Goal: Book appointment/travel/reservation

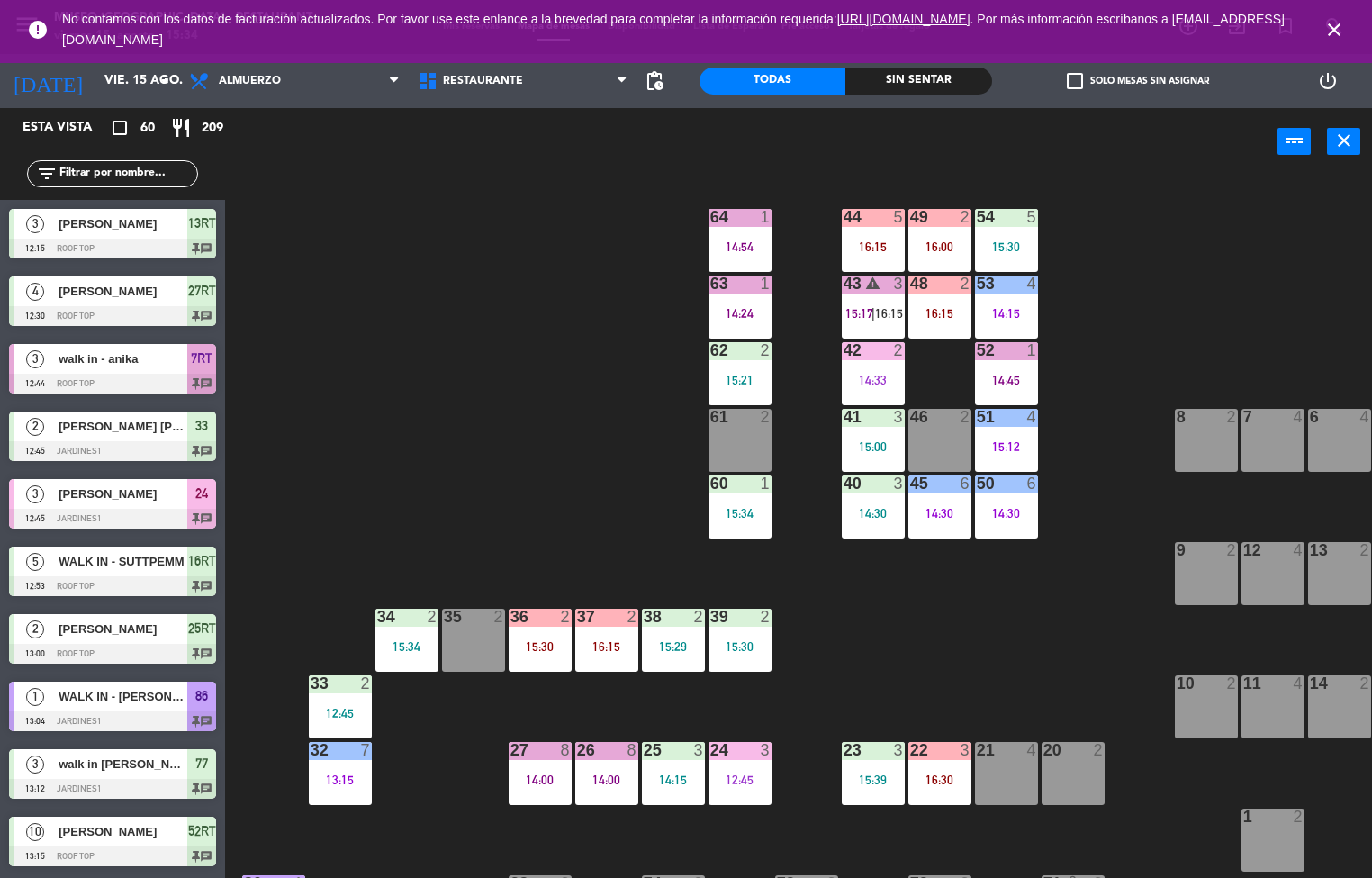
scroll to position [307, 0]
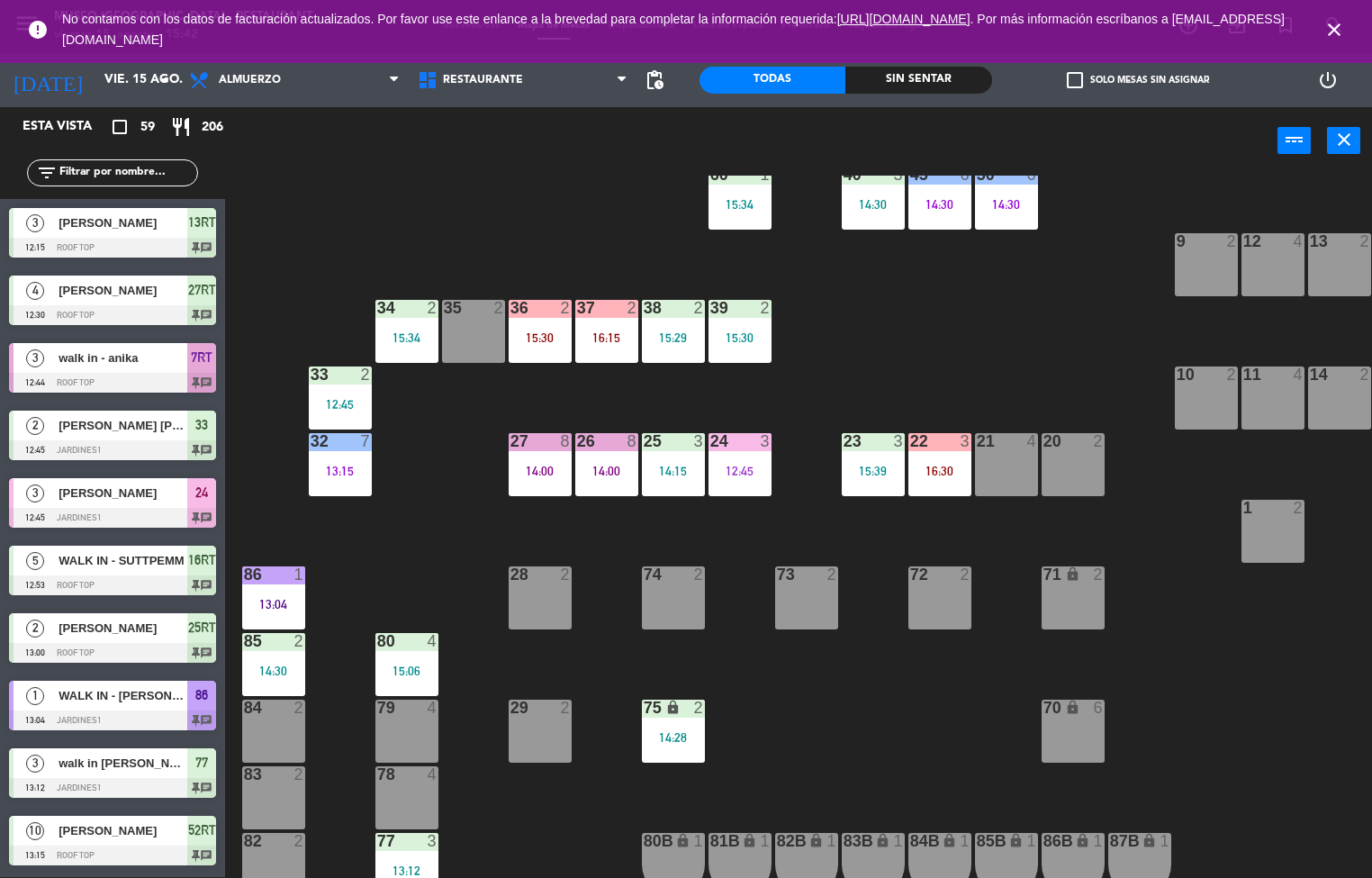
click at [430, 504] on div "44 5 16:15 49 1 15:47 54 5 15:30 64 2 16:00 48 2 53 4 14:15 63 1 14:24 43 3 16:…" at bounding box center [805, 526] width 1133 height 702
click at [522, 470] on div "14:00" at bounding box center [540, 470] width 63 height 13
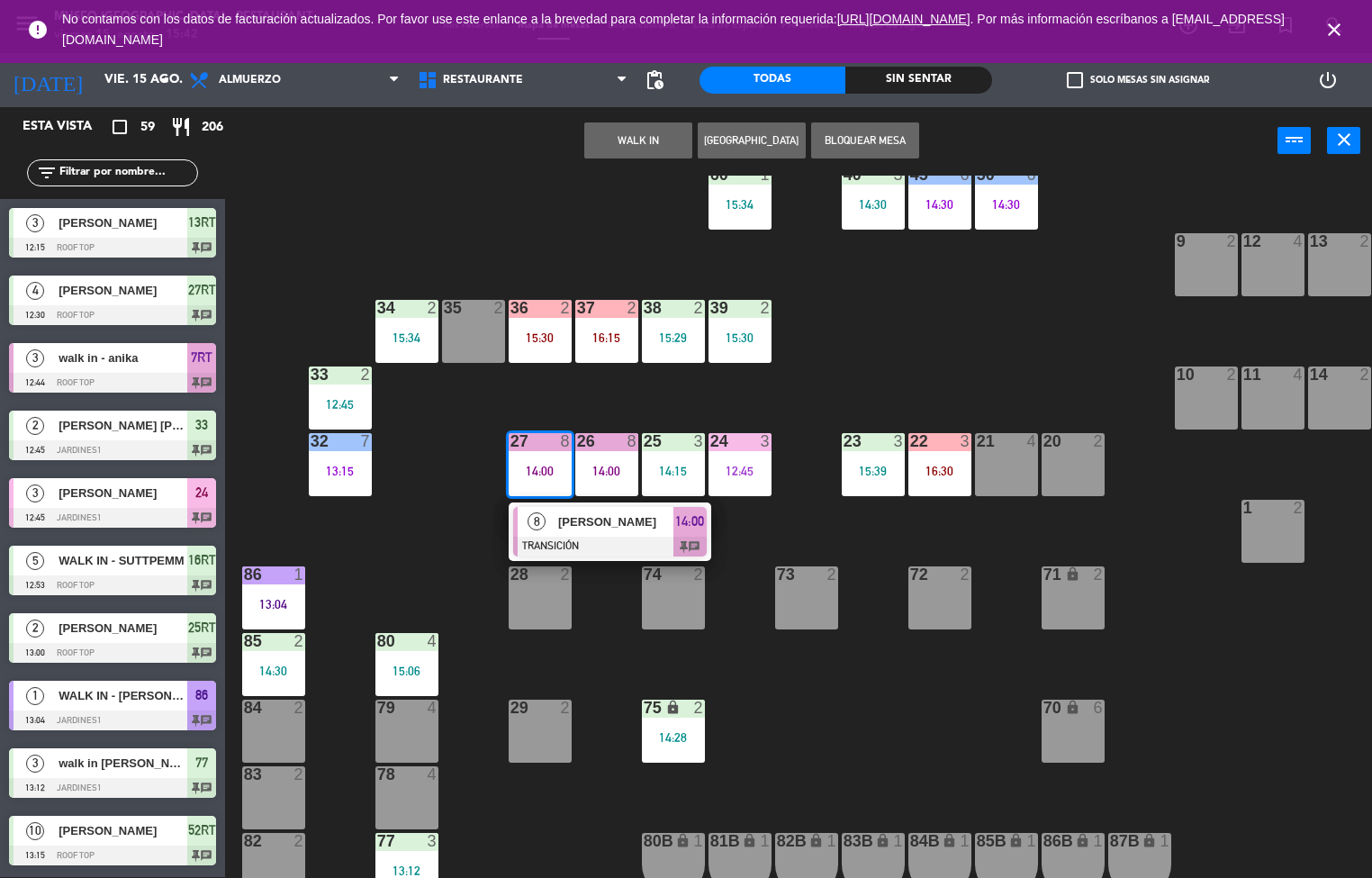
click at [603, 541] on div at bounding box center [610, 546] width 193 height 20
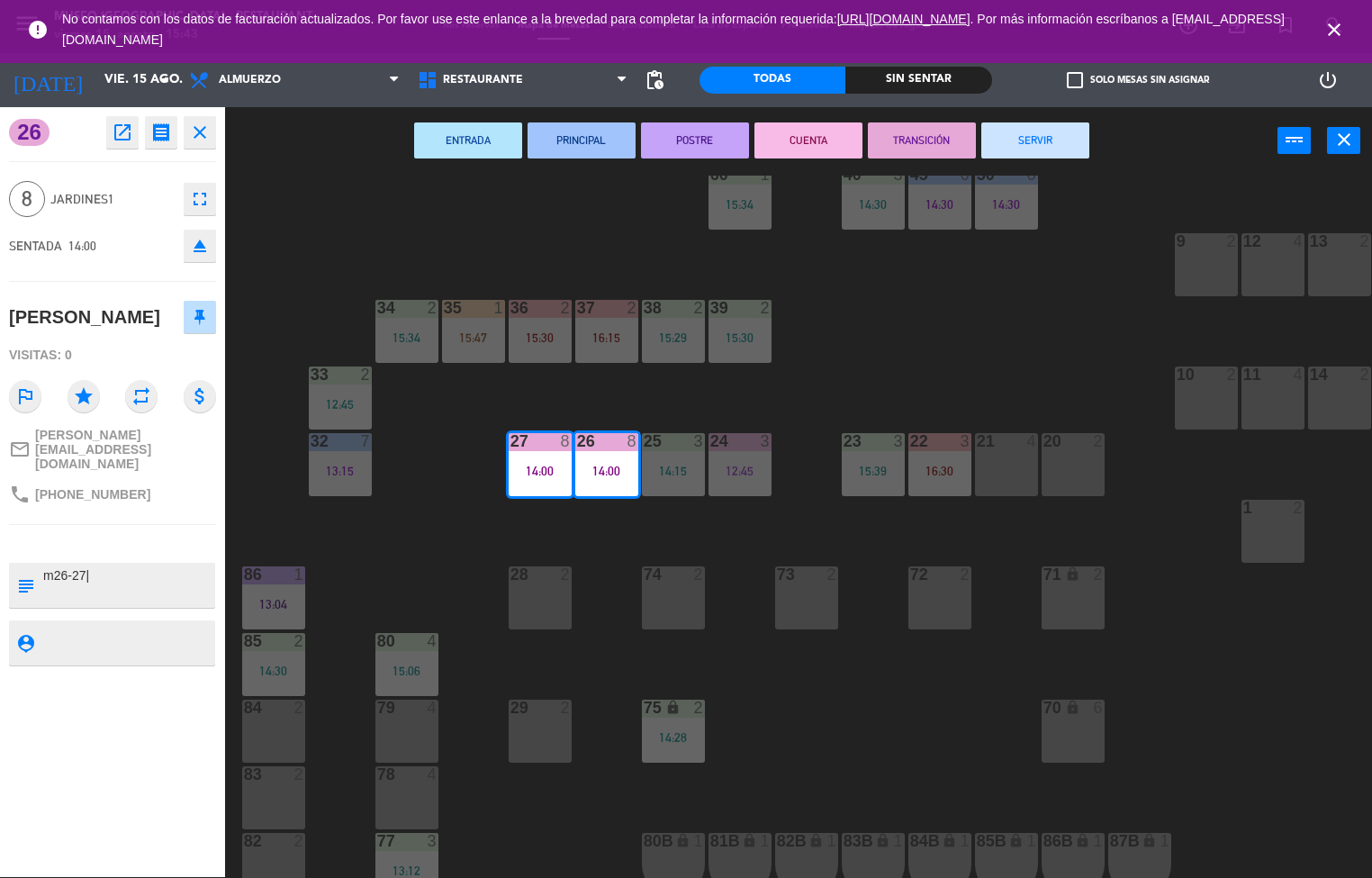
click at [518, 819] on div "44 5 16:15 49 2 54 5 15:30 64 2 16:00 48 2 53 4 14:15 63 1 14:24 43 3 16:15 62 …" at bounding box center [805, 526] width 1133 height 702
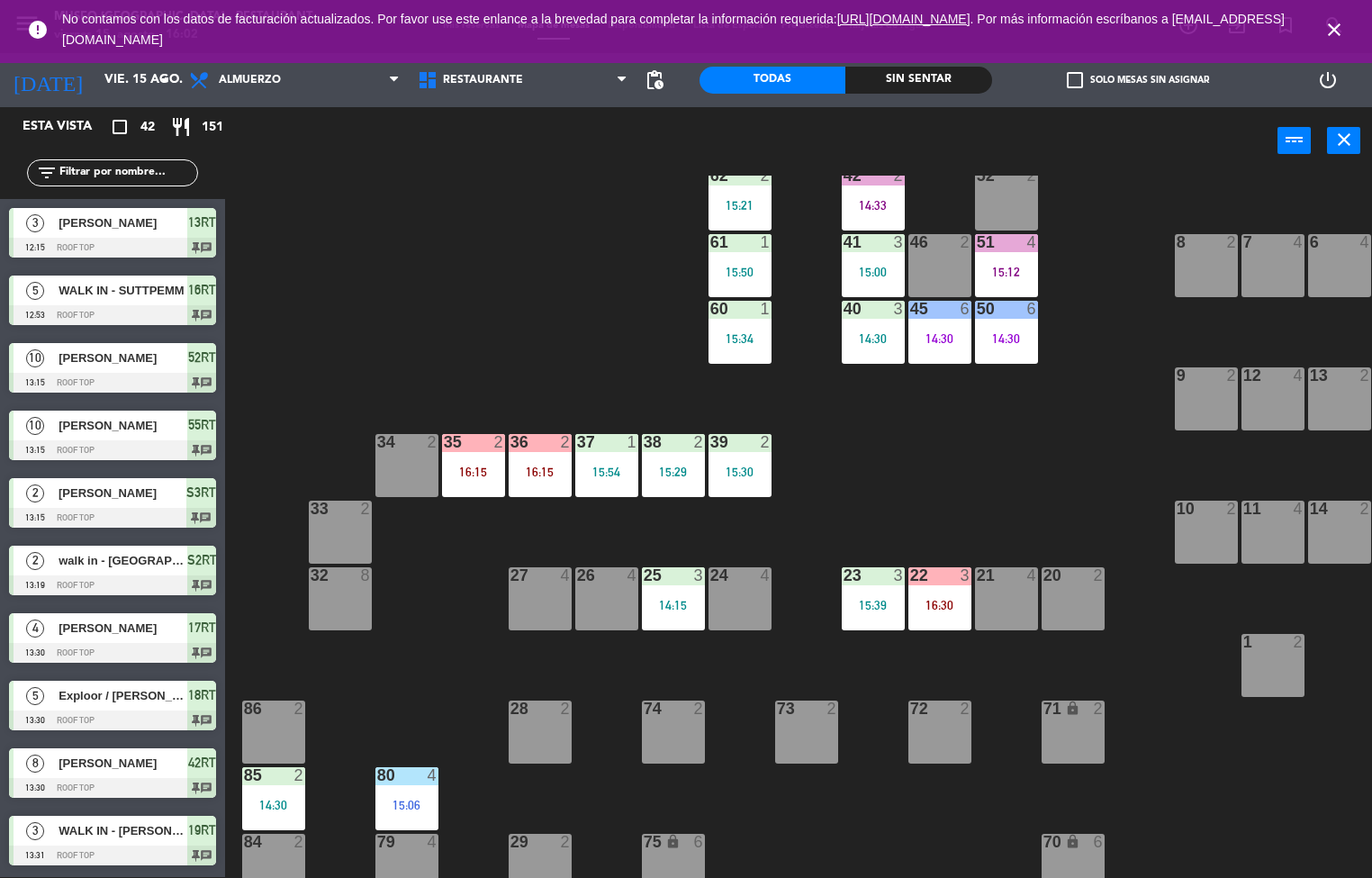
scroll to position [0, 0]
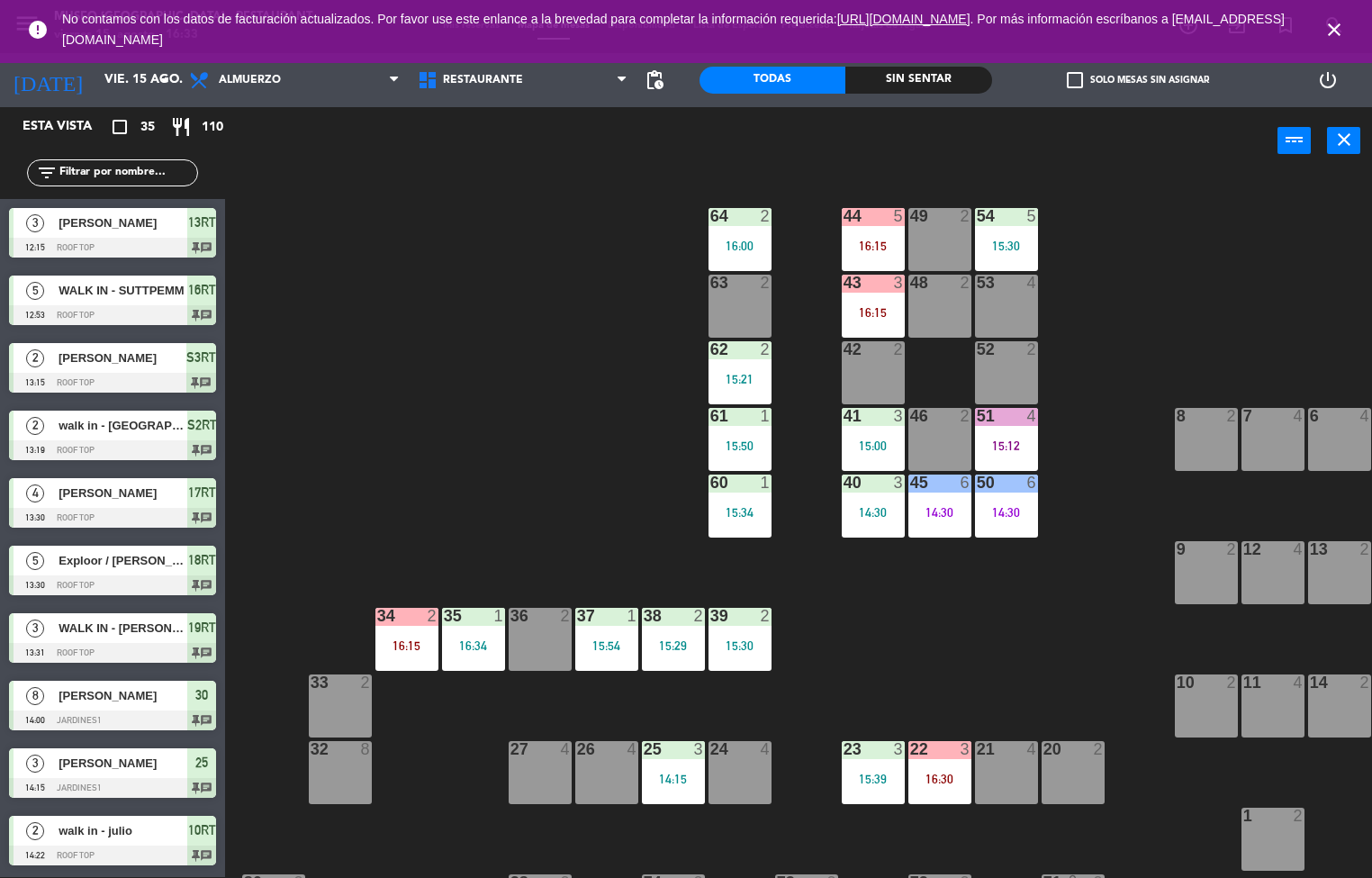
click at [501, 524] on div "44 5 16:15 49 2 54 5 15:30 64 2 16:00 48 2 53 4 63 2 43 3 16:15 62 2 15:21 42 2…" at bounding box center [805, 526] width 1133 height 702
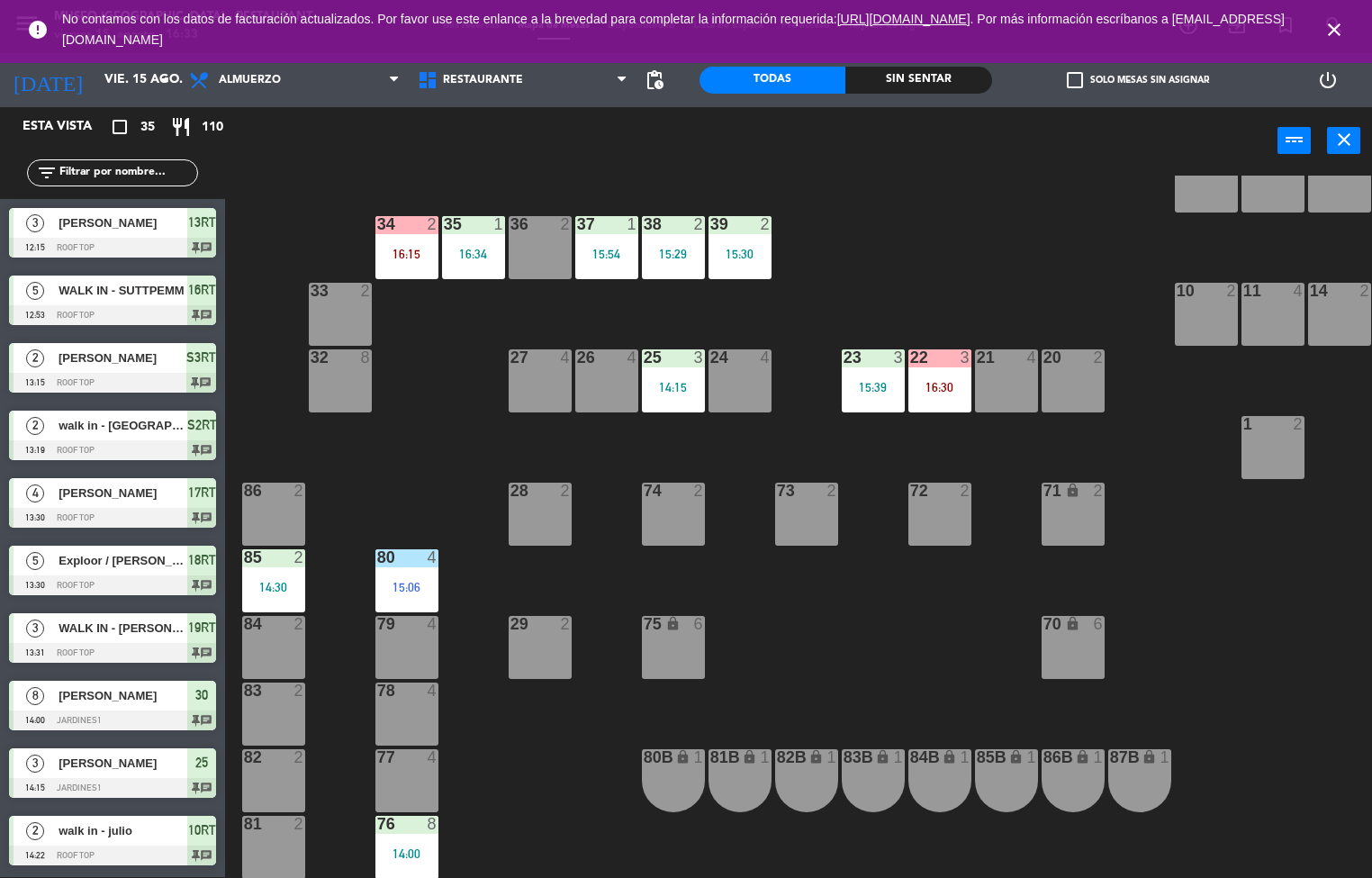
scroll to position [438, 0]
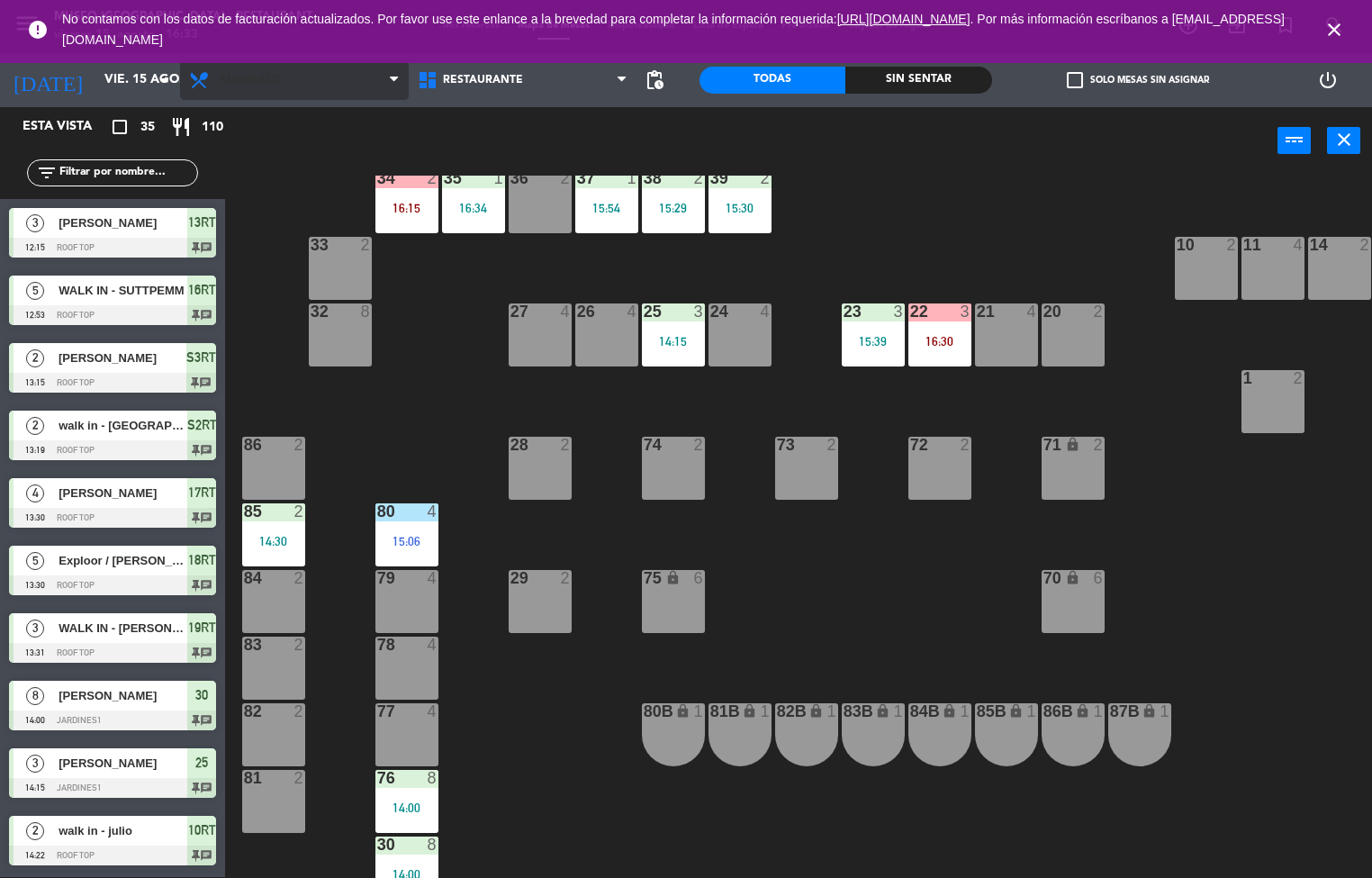
click at [341, 99] on span "Almuerzo" at bounding box center [295, 80] width 229 height 39
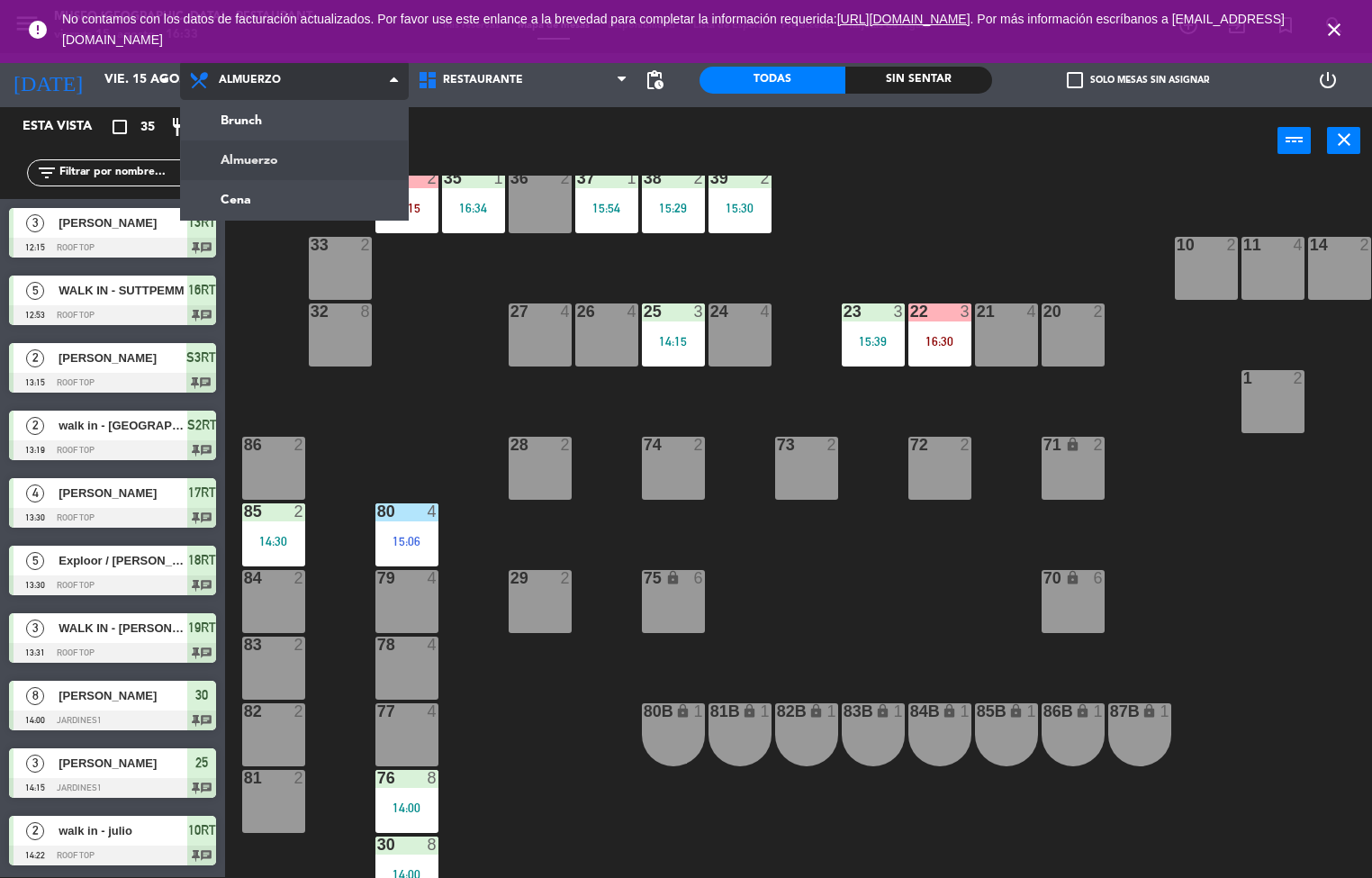
click at [316, 205] on ng-component "menu [GEOGRAPHIC_DATA] - Restaurant viernes 15. agosto - 16:33 Mis reservas Map…" at bounding box center [686, 438] width 1372 height 878
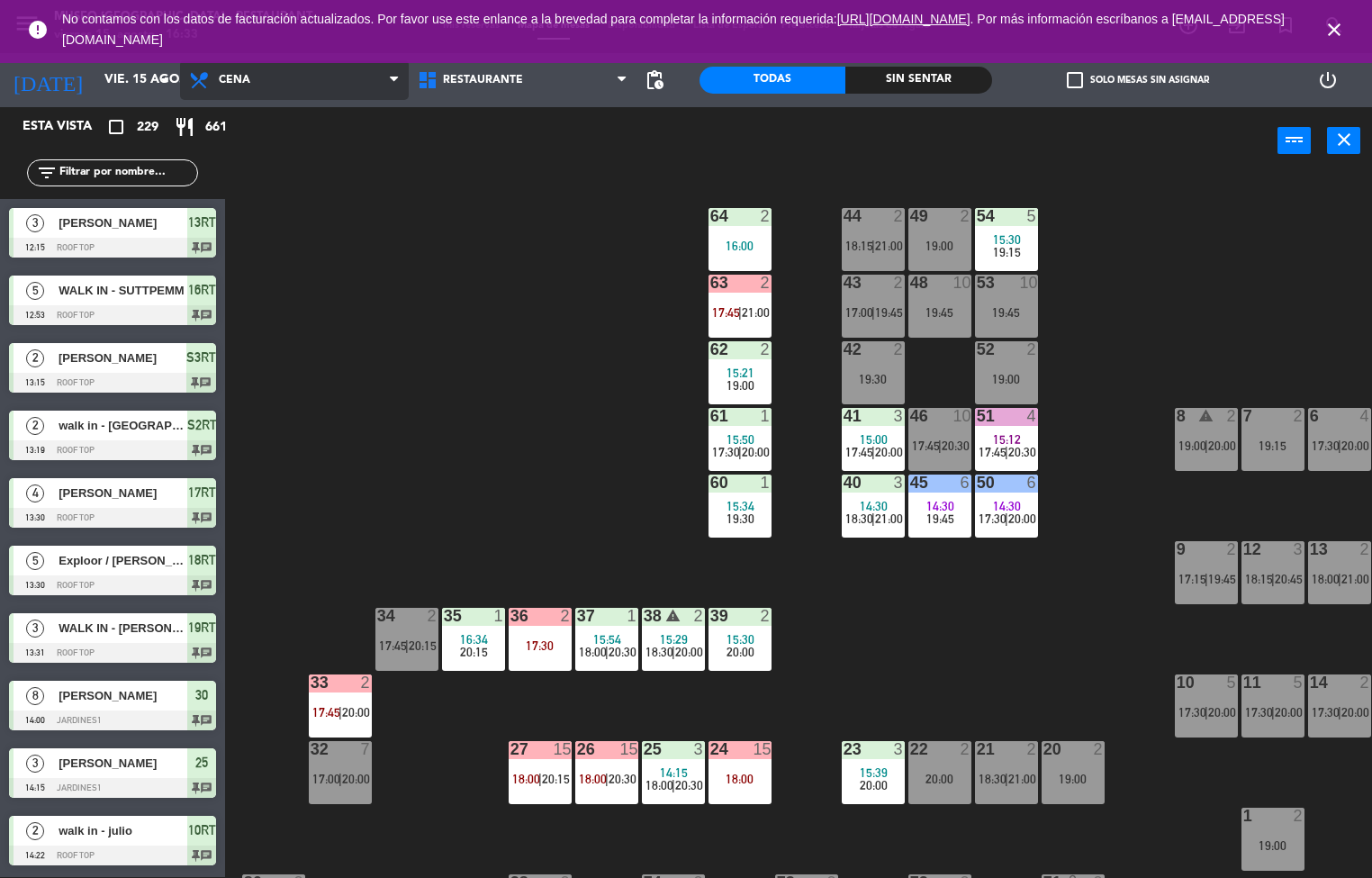
scroll to position [600, 0]
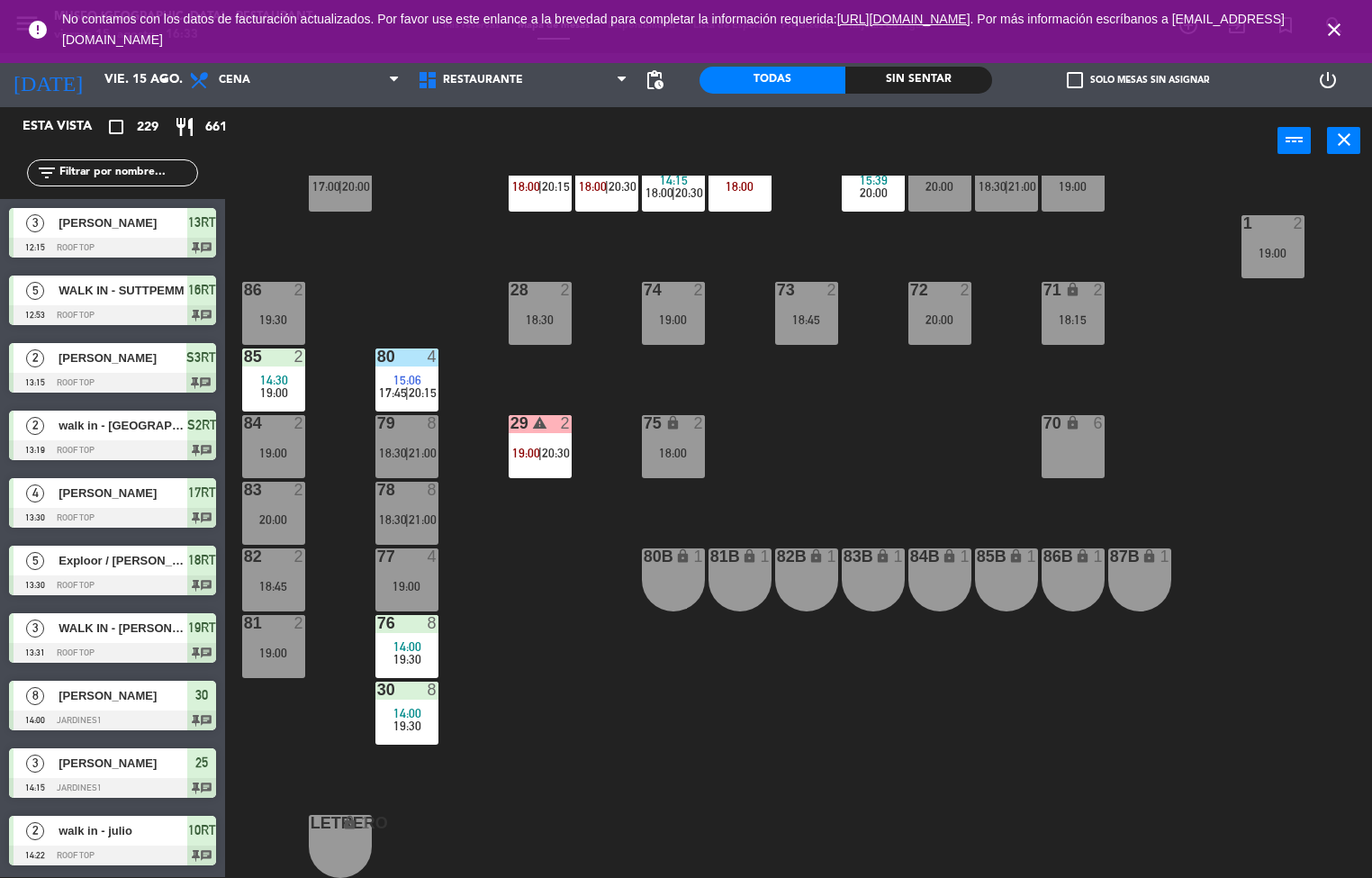
click at [1335, 25] on icon "close" at bounding box center [1335, 30] width 22 height 22
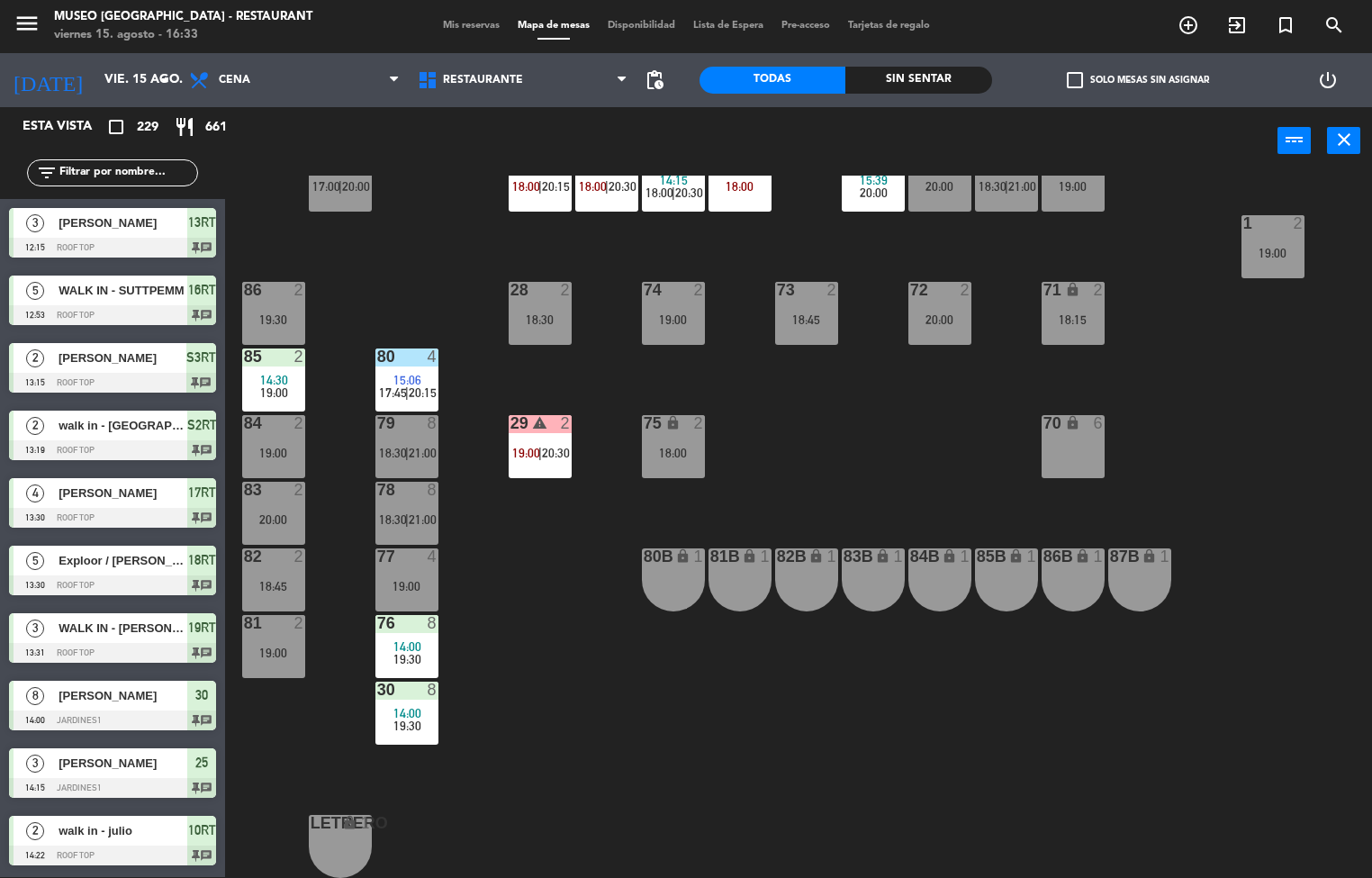
click at [540, 435] on div "29 warning 2 19:00 | 20:30" at bounding box center [540, 446] width 63 height 63
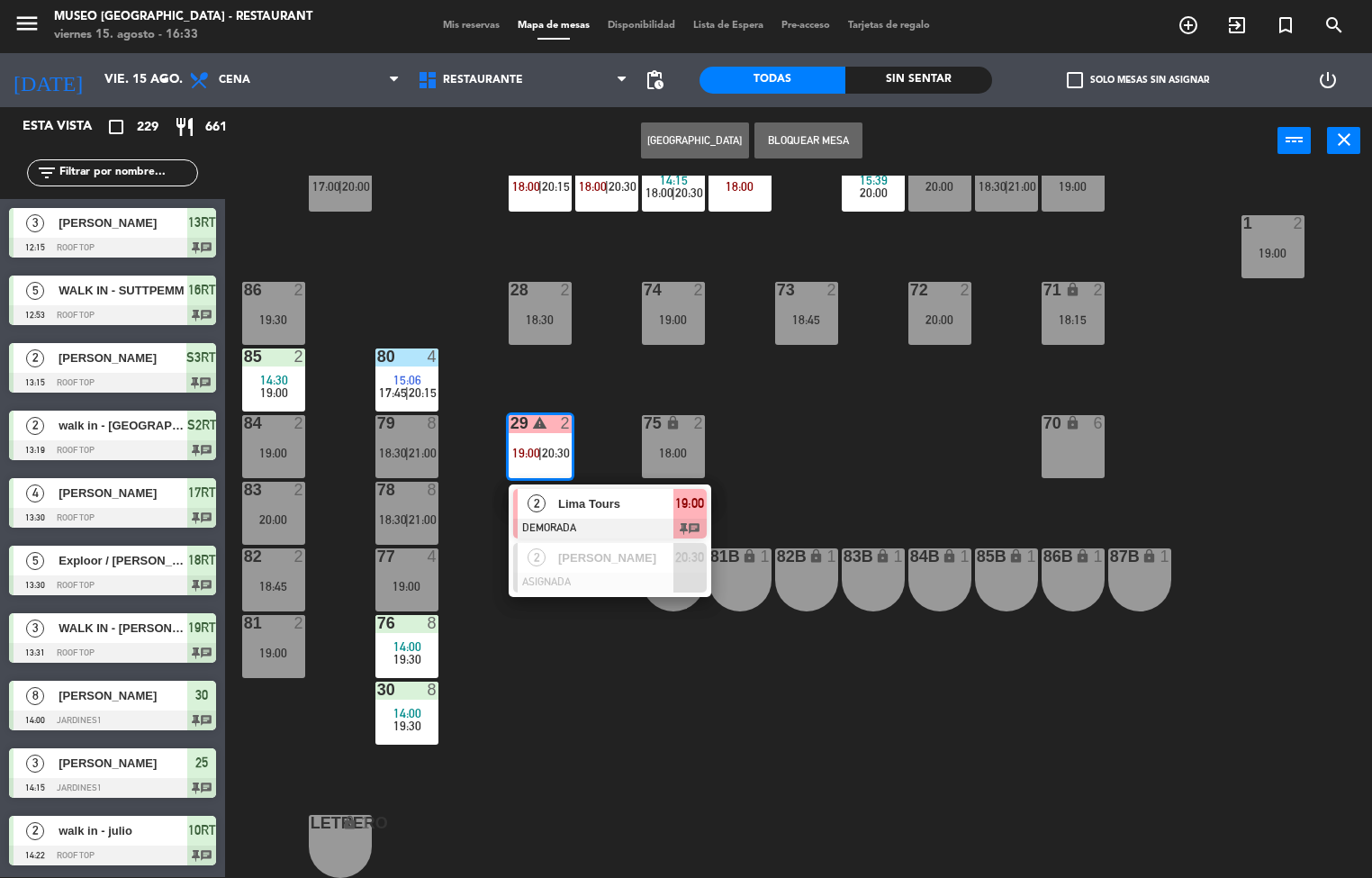
click at [588, 518] on div at bounding box center [610, 528] width 193 height 20
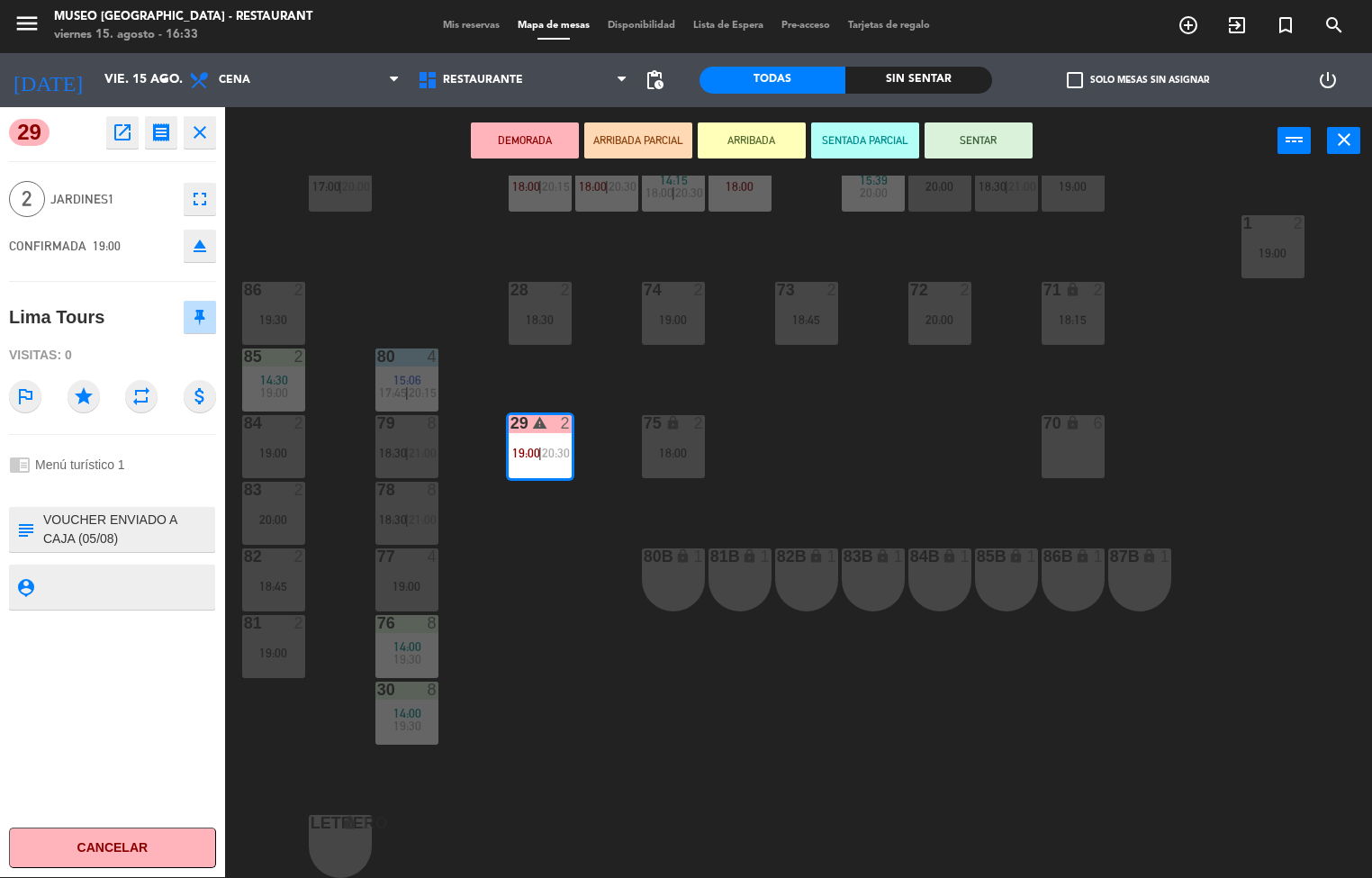
click at [121, 136] on icon "open_in_new" at bounding box center [122, 132] width 22 height 22
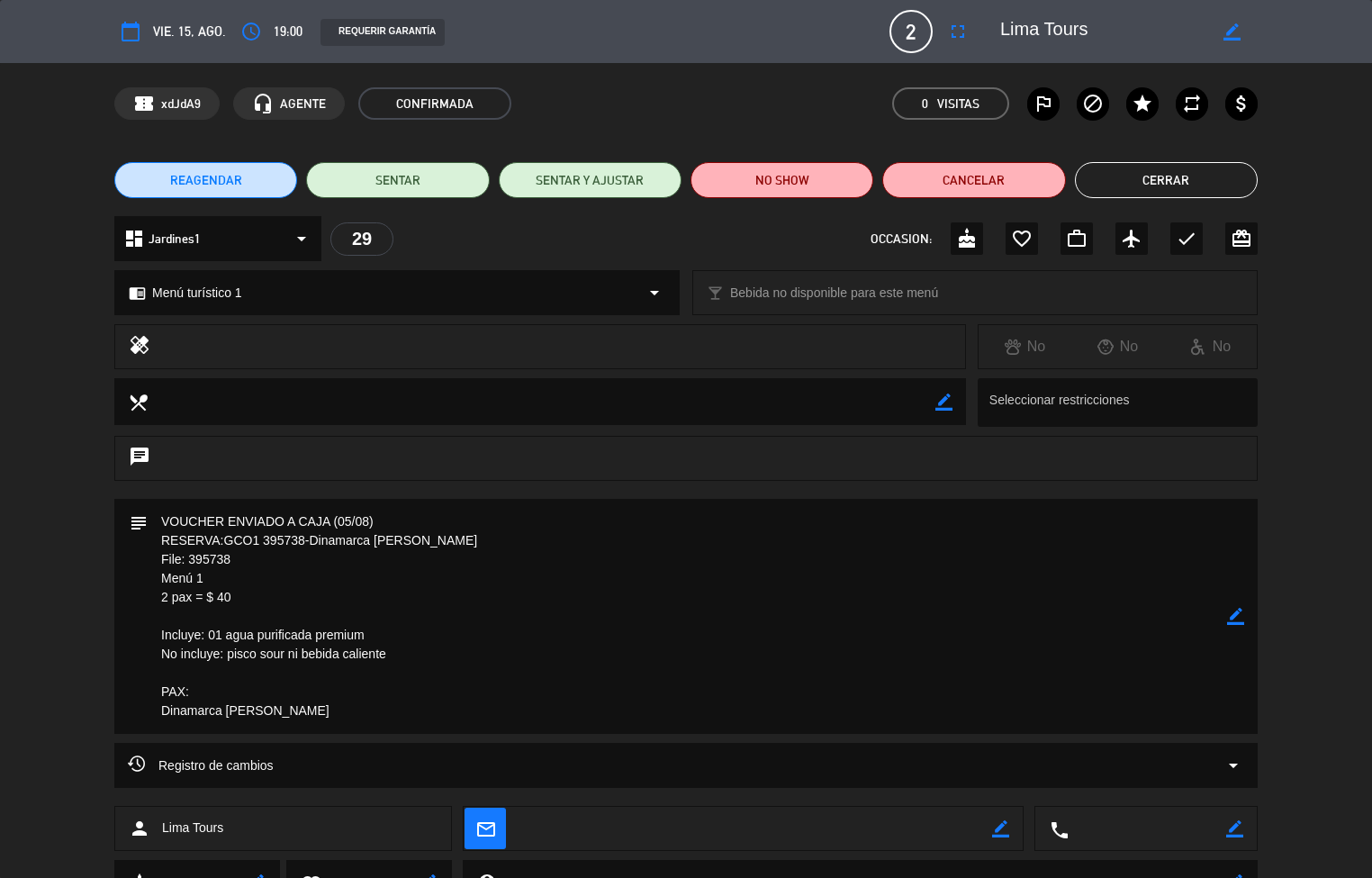
click at [779, 719] on textarea at bounding box center [687, 616] width 1079 height 235
